Goal: Task Accomplishment & Management: Complete application form

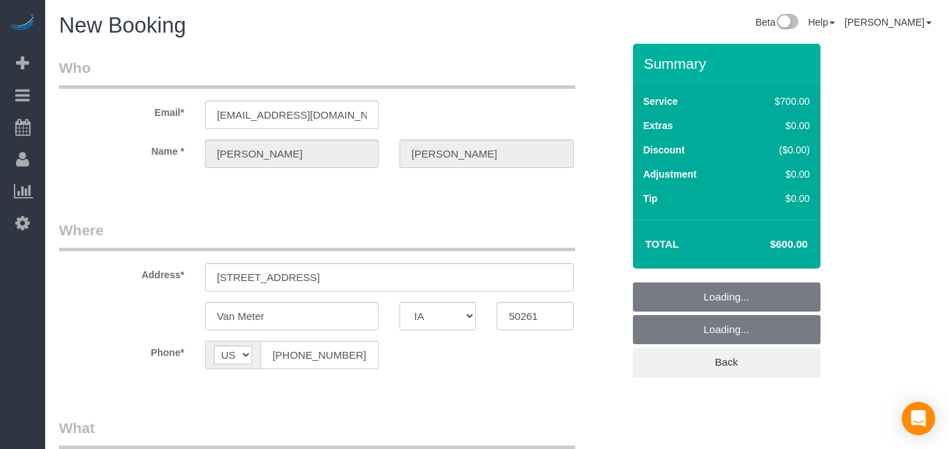
select select "IA"
select select "2"
select select "300"
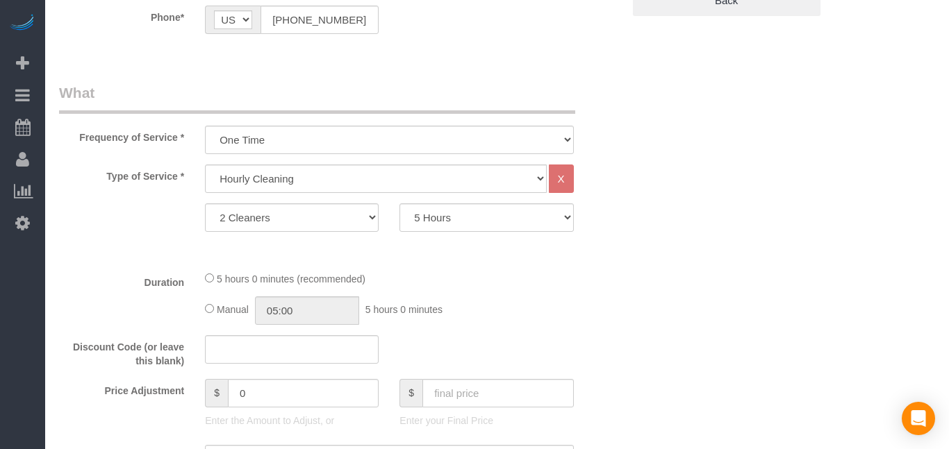
scroll to position [361, 0]
click at [377, 181] on select "Studio Apartment 1 Bedroom Home 2 Bedroom Home 3 Bedroom Home 4 Bedroom Home 5 …" at bounding box center [375, 179] width 341 height 28
select select "26"
click at [205, 165] on select "Studio Apartment 1 Bedroom Home 2 Bedroom Home 3 Bedroom Home 4 Bedroom Home 5 …" at bounding box center [375, 179] width 341 height 28
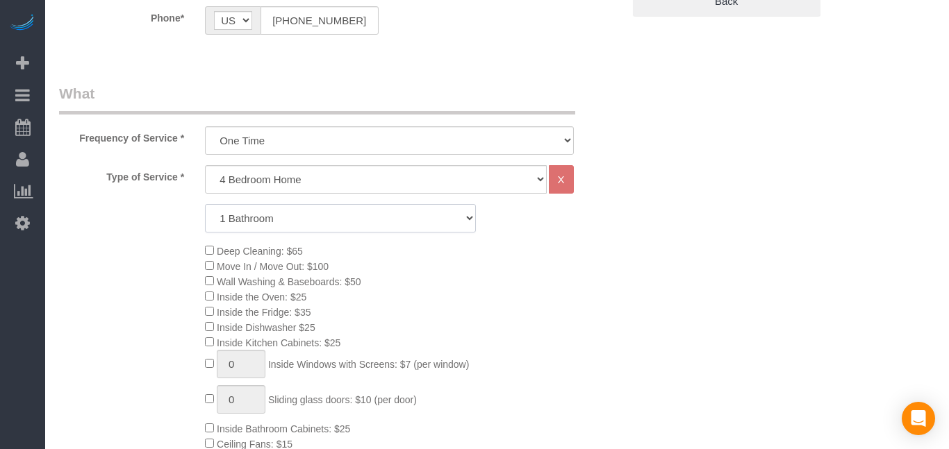
click at [317, 216] on select "1 Bathroom 2 Bathrooms 3 Bathrooms 4 Bathrooms 5 Bathrooms 6 Bathrooms" at bounding box center [340, 218] width 271 height 28
select select "5"
click at [205, 204] on select "1 Bathroom 2 Bathrooms 3 Bathrooms 4 Bathrooms 5 Bathrooms 6 Bathrooms" at bounding box center [340, 218] width 271 height 28
click at [493, 301] on div "Deep Cleaning: $65 Move In / Move Out: $100 Wall Washing & Baseboards: $50 Insi…" at bounding box center [413, 395] width 438 height 305
click at [434, 188] on select "Studio Apartment 1 Bedroom Home 2 Bedroom Home 3 Bedroom Home 4 Bedroom Home 5 …" at bounding box center [375, 179] width 341 height 28
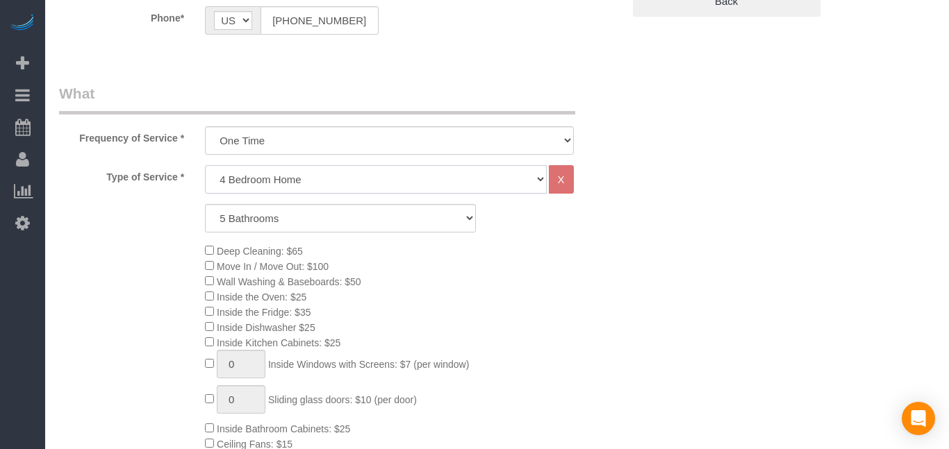
click at [205, 165] on select "Studio Apartment 1 Bedroom Home 2 Bedroom Home 3 Bedroom Home 4 Bedroom Home 5 …" at bounding box center [375, 179] width 341 height 28
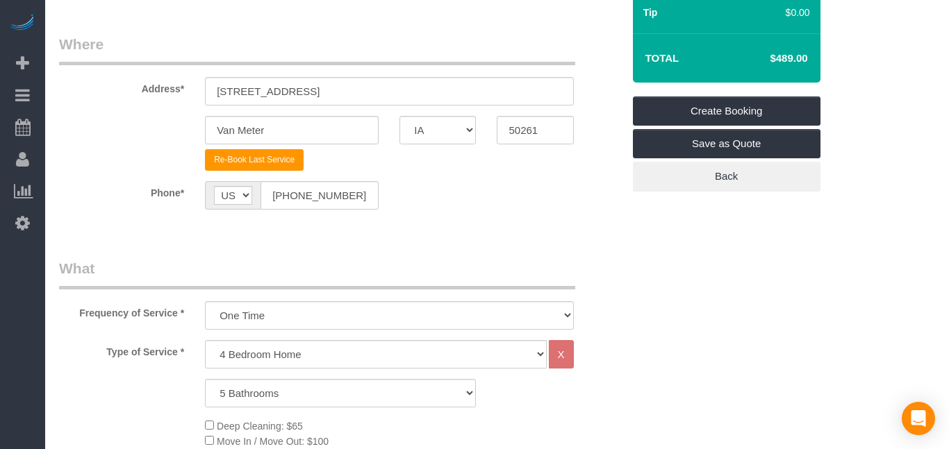
scroll to position [191, 0]
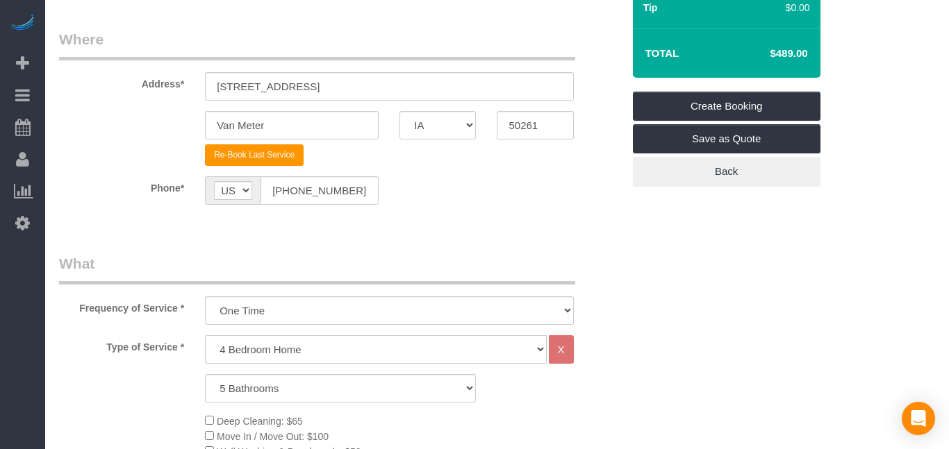
click at [261, 352] on select "Studio Apartment 1 Bedroom Home 2 Bedroom Home 3 Bedroom Home 4 Bedroom Home 5 …" at bounding box center [375, 349] width 341 height 28
select select "21"
click at [205, 335] on select "Studio Apartment 1 Bedroom Home 2 Bedroom Home 3 Bedroom Home 4 Bedroom Home 5 …" at bounding box center [375, 349] width 341 height 28
select select "5"
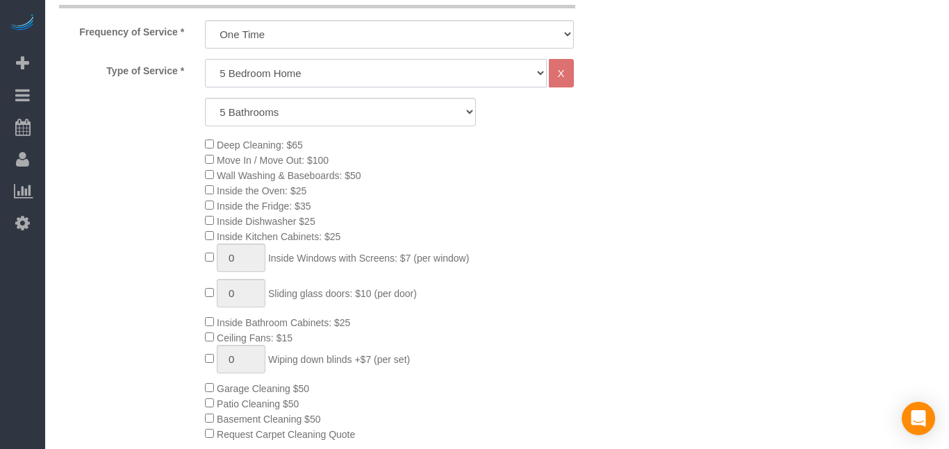
scroll to position [466, 0]
click at [210, 215] on div "Deep Cleaning: $65 Move In / Move Out: $100 Wall Washing & Baseboards: $50 Insi…" at bounding box center [413, 290] width 438 height 305
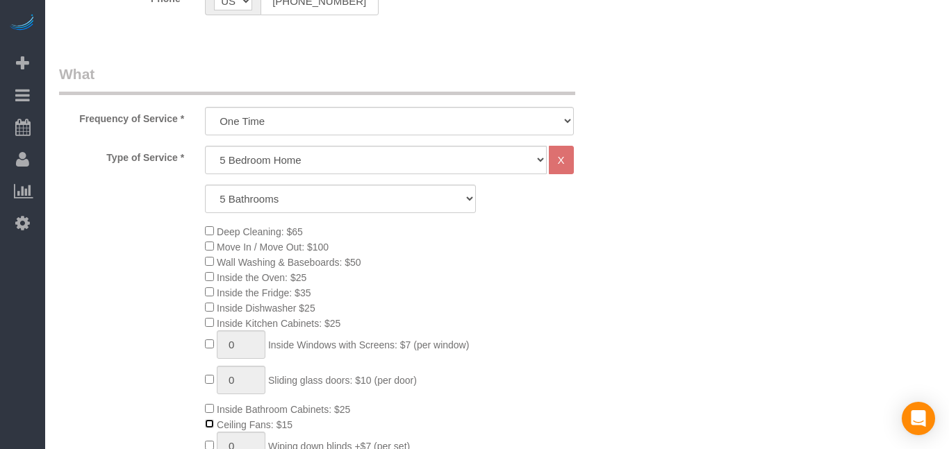
scroll to position [380, 0]
click at [405, 179] on div "Type of Service * Studio Apartment 1 Bedroom Home 2 Bedroom Home 3 Bedroom Home…" at bounding box center [340, 352] width 563 height 410
click at [407, 167] on select "Studio Apartment 1 Bedroom Home 2 Bedroom Home 3 Bedroom Home 4 Bedroom Home 5 …" at bounding box center [375, 161] width 341 height 28
select select "22"
click at [205, 147] on select "Studio Apartment 1 Bedroom Home 2 Bedroom Home 3 Bedroom Home 4 Bedroom Home 5 …" at bounding box center [375, 161] width 341 height 28
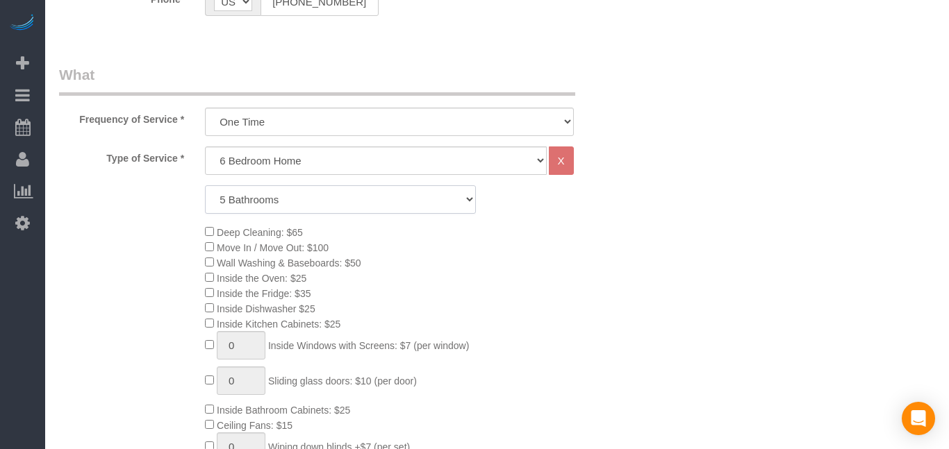
click at [371, 197] on select "1 Bathroom 2 Bathrooms 3 Bathrooms 4 Bathrooms 5 Bathrooms 6 Bathrooms" at bounding box center [340, 199] width 271 height 28
select select "6"
click at [205, 185] on select "1 Bathroom 2 Bathrooms 3 Bathrooms 4 Bathrooms 5 Bathrooms 6 Bathrooms" at bounding box center [340, 199] width 271 height 28
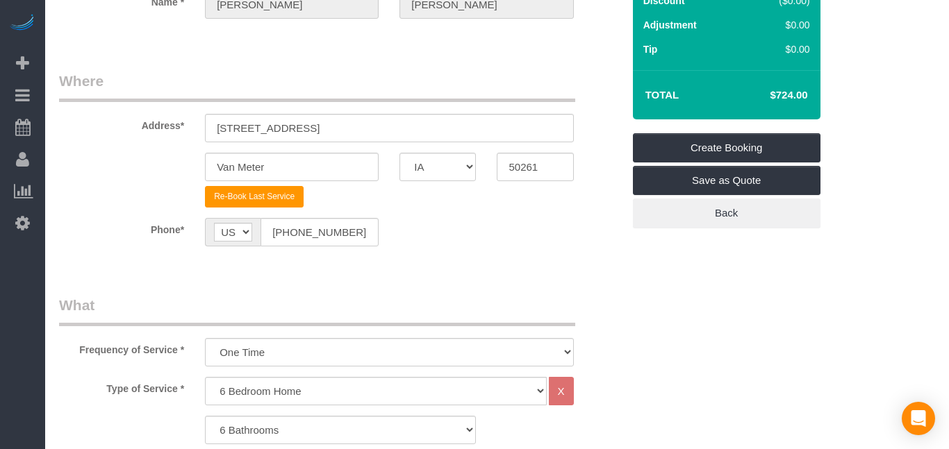
scroll to position [144, 0]
